Goal: Task Accomplishment & Management: Manage account settings

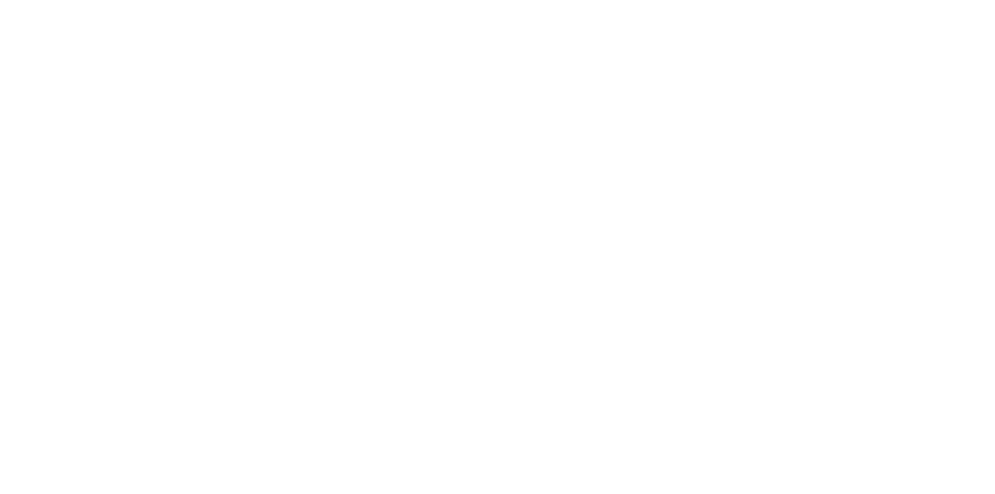
type input "**********"
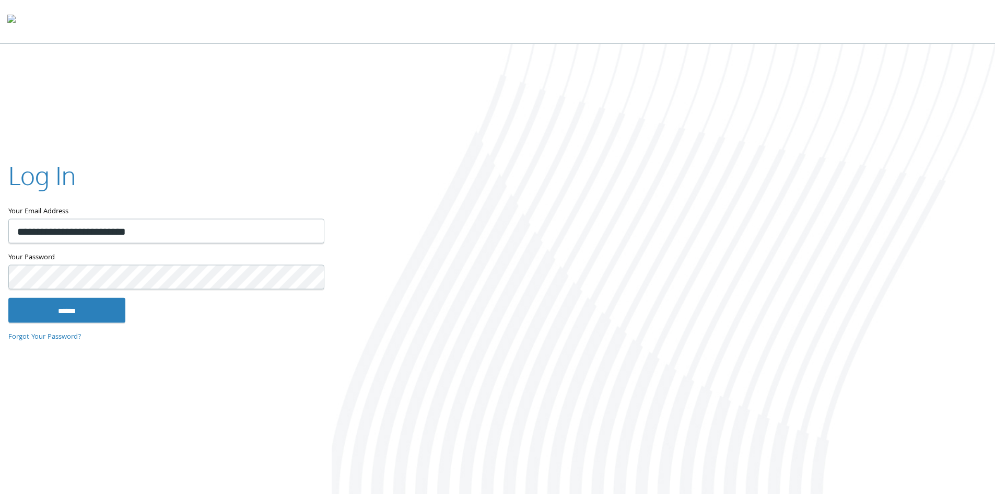
click at [8, 297] on input "******" at bounding box center [66, 309] width 117 height 25
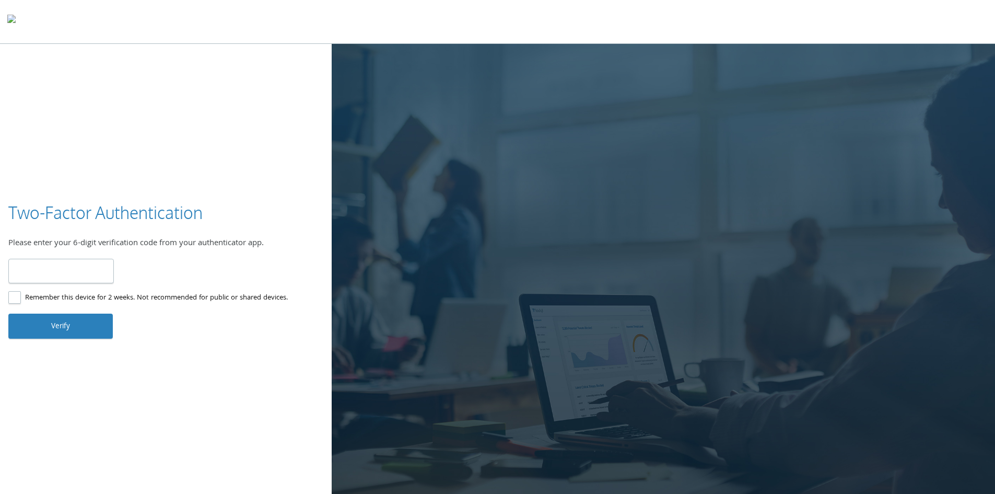
type input "******"
